Goal: Task Accomplishment & Management: Manage account settings

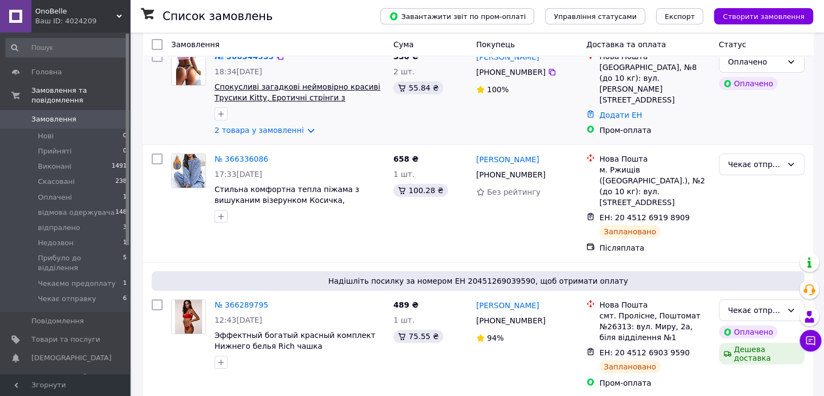
scroll to position [108, 0]
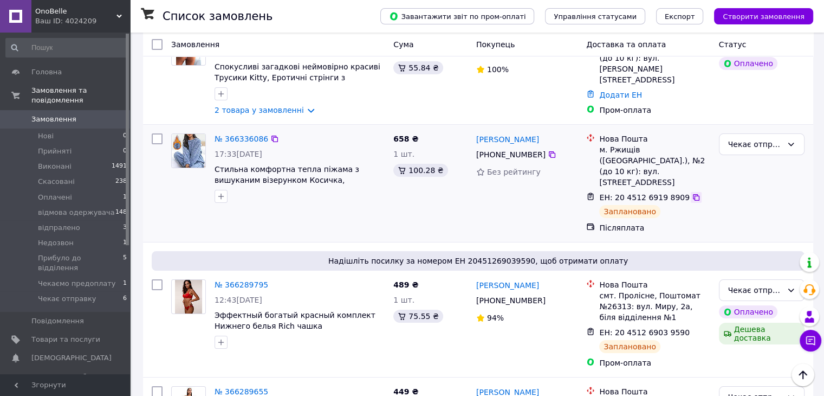
click at [692, 193] on icon at bounding box center [696, 197] width 9 height 9
click at [242, 139] on link "№ 366336086" at bounding box center [242, 138] width 54 height 9
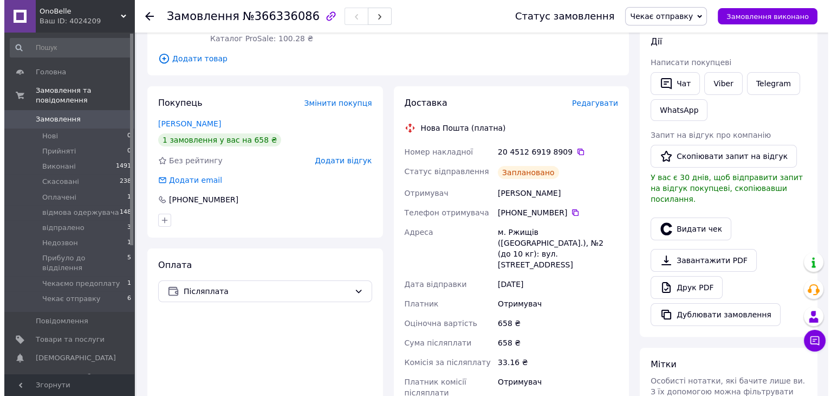
scroll to position [271, 0]
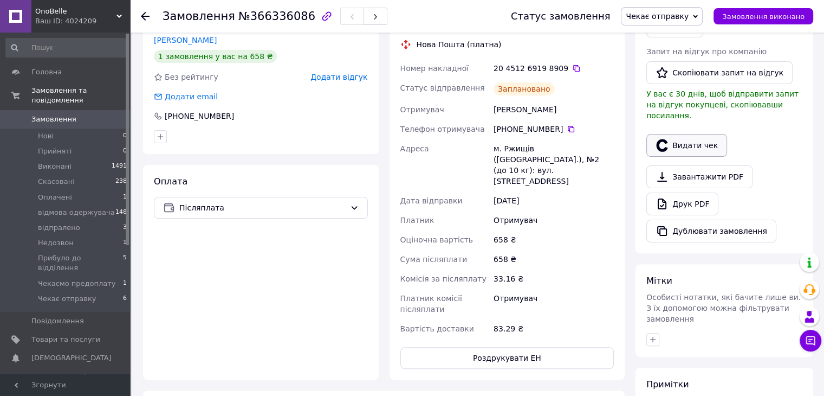
click at [689, 134] on button "Видати чек" at bounding box center [687, 145] width 81 height 23
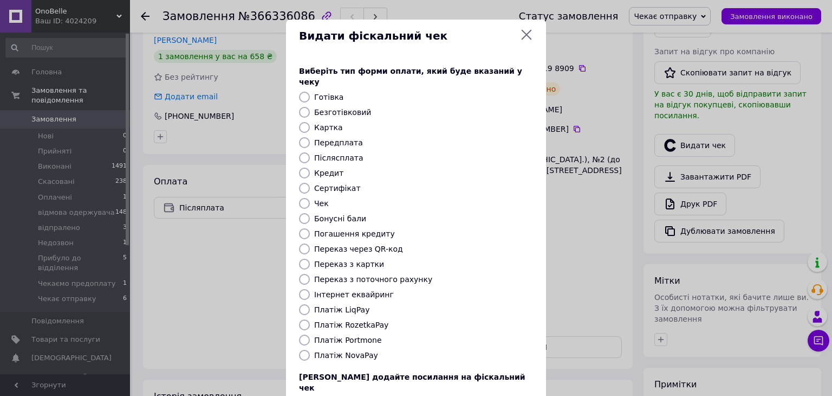
click at [310, 350] on div at bounding box center [304, 355] width 15 height 11
click at [305, 350] on input "Платіж NovaPay" at bounding box center [304, 355] width 11 height 11
radio input "true"
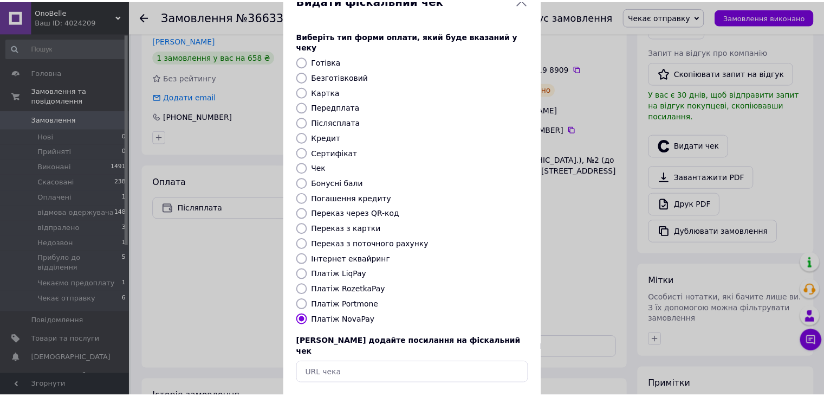
scroll to position [69, 0]
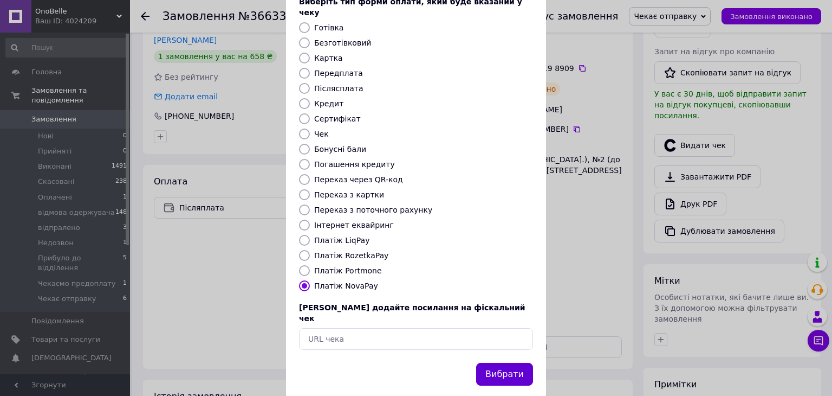
click at [512, 363] on button "Вибрати" at bounding box center [504, 374] width 57 height 23
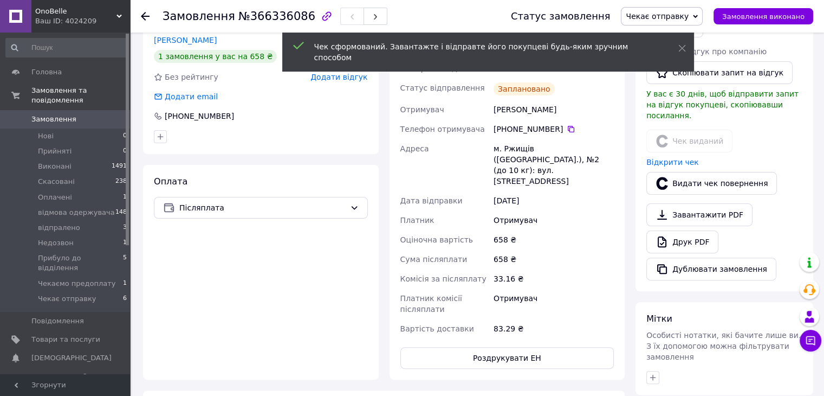
click at [703, 12] on span "Чекає отправку" at bounding box center [662, 16] width 82 height 18
click at [678, 119] on li "відпралено" at bounding box center [670, 119] width 96 height 16
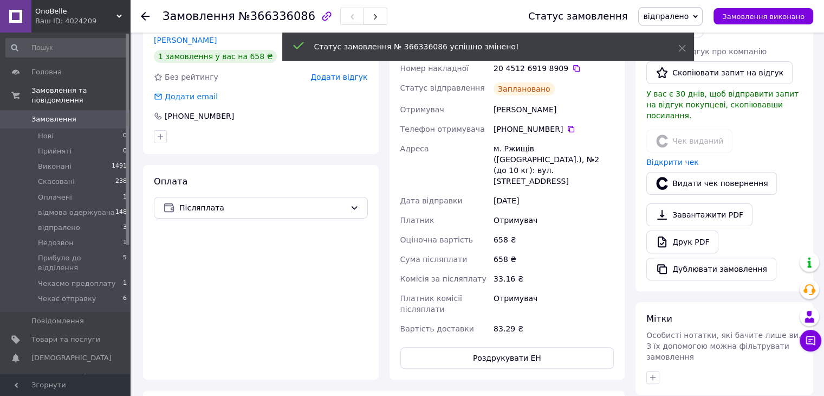
click at [143, 16] on use at bounding box center [145, 16] width 9 height 9
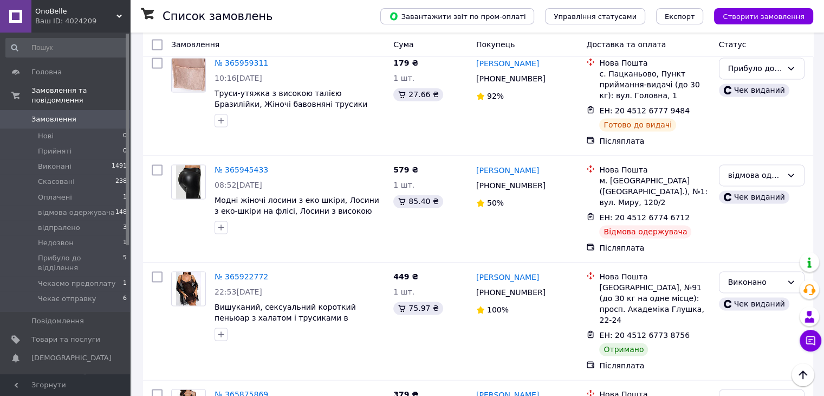
scroll to position [1626, 0]
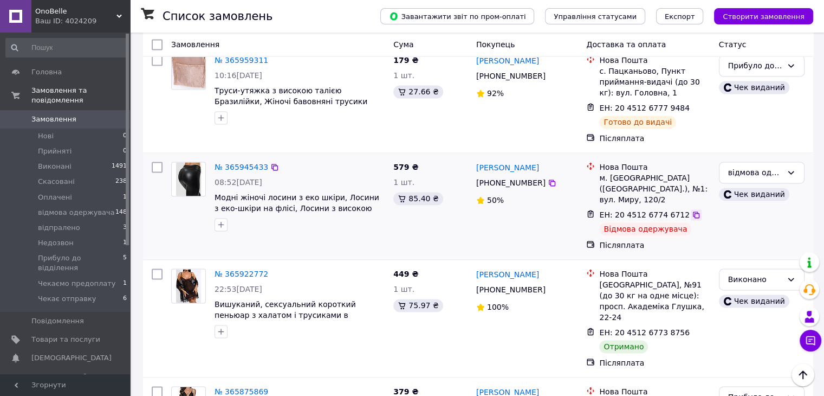
click at [692, 210] on icon at bounding box center [696, 214] width 9 height 9
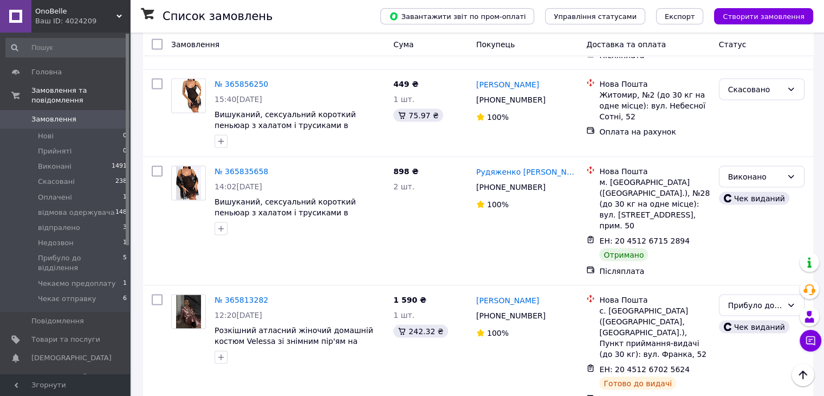
scroll to position [2080, 0]
